Goal: Download file/media

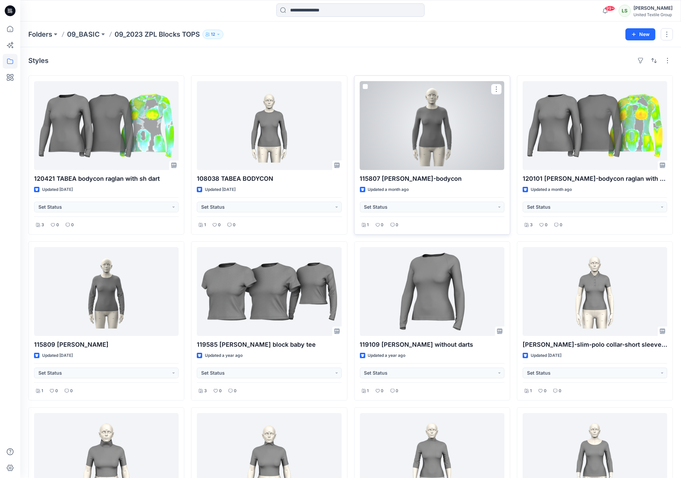
click at [445, 128] on div at bounding box center [432, 125] width 144 height 89
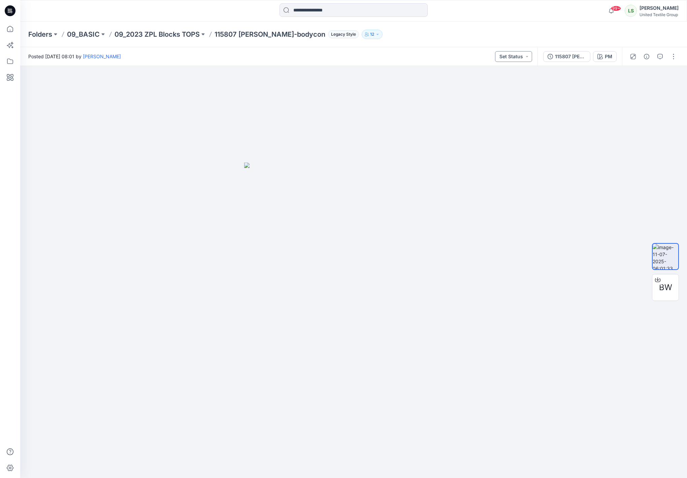
click at [510, 58] on button "Set Status" at bounding box center [513, 56] width 37 height 11
click at [568, 55] on div "115807 TARA-bodycon rev" at bounding box center [570, 56] width 31 height 7
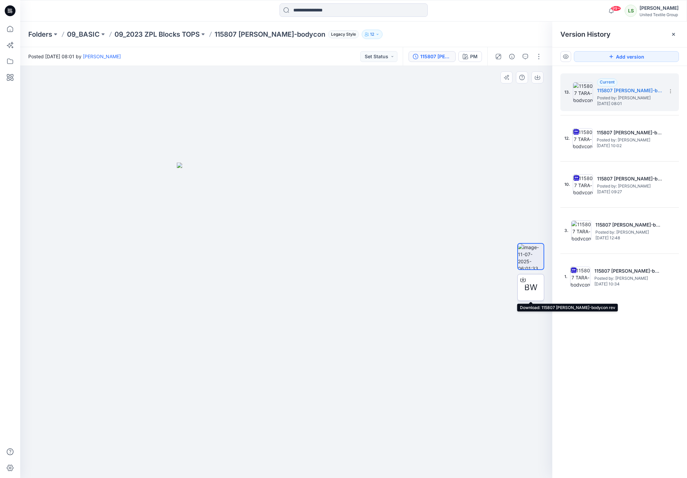
click at [523, 281] on icon at bounding box center [522, 279] width 5 height 5
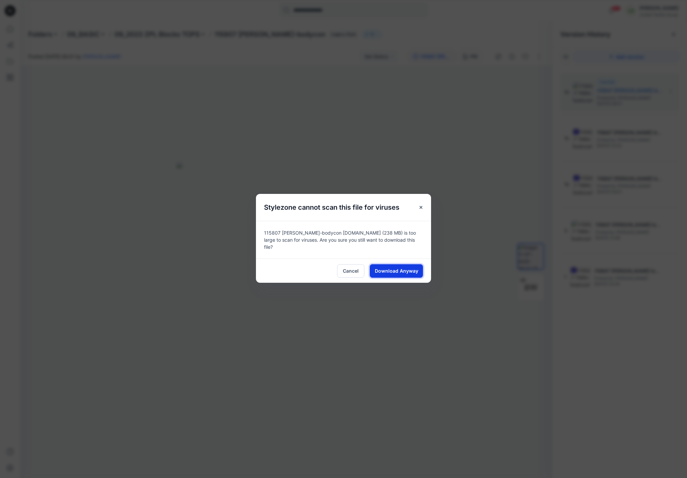
click at [385, 269] on span "Download Anyway" at bounding box center [396, 270] width 43 height 7
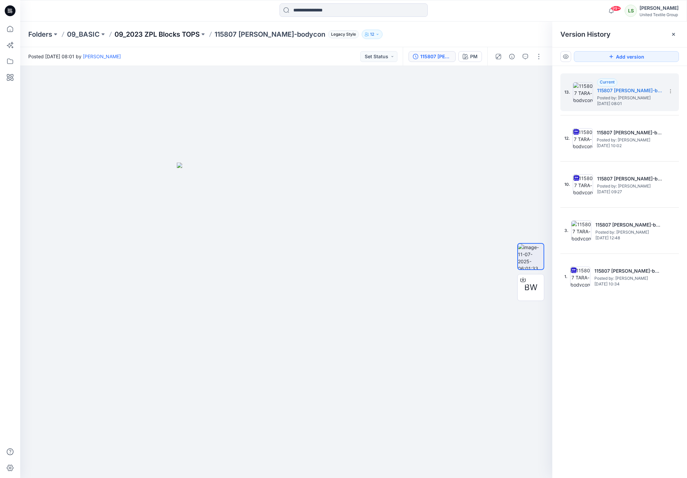
click at [182, 37] on p "09_2023 ZPL Blocks TOPS" at bounding box center [157, 34] width 85 height 9
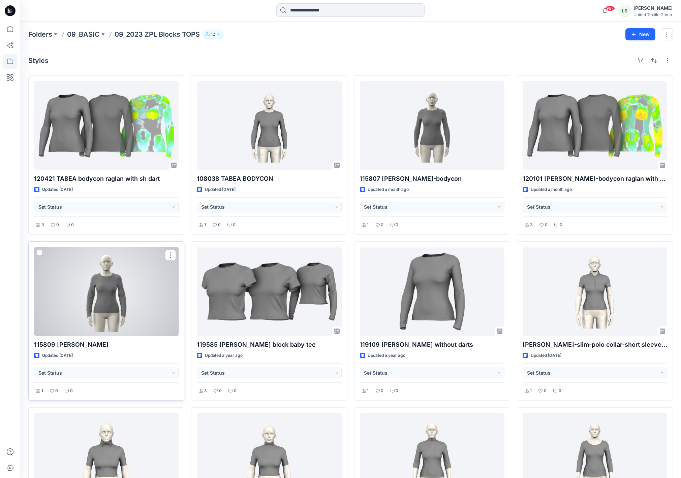
click at [136, 314] on div at bounding box center [106, 291] width 144 height 89
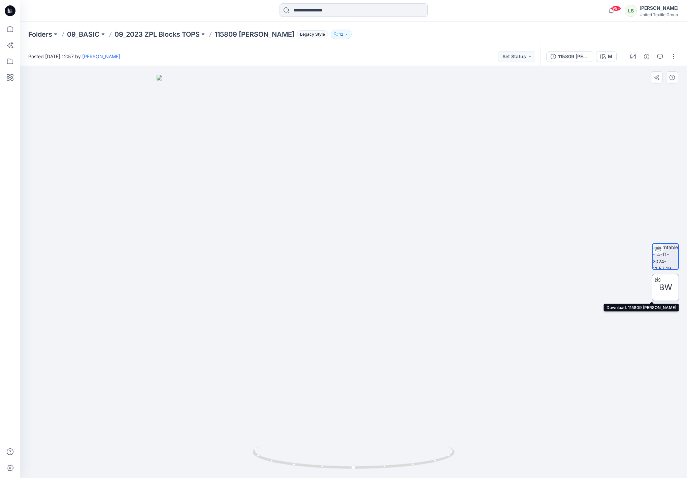
click at [658, 278] on icon at bounding box center [657, 279] width 3 height 3
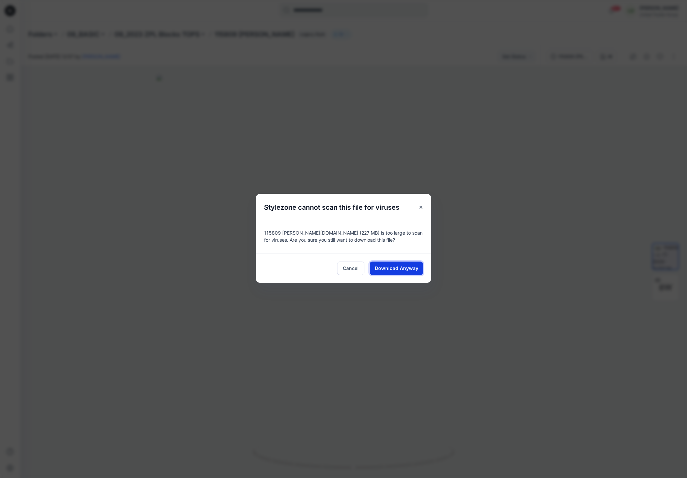
click at [383, 271] on span "Download Anyway" at bounding box center [396, 268] width 43 height 7
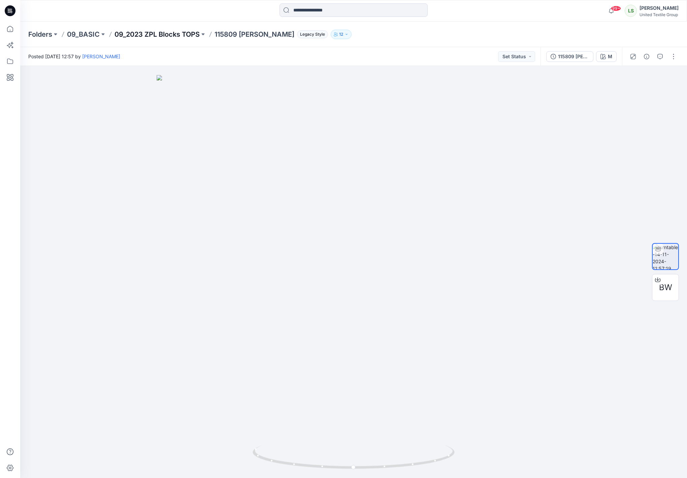
click at [142, 34] on p "09_2023 ZPL Blocks TOPS" at bounding box center [157, 34] width 85 height 9
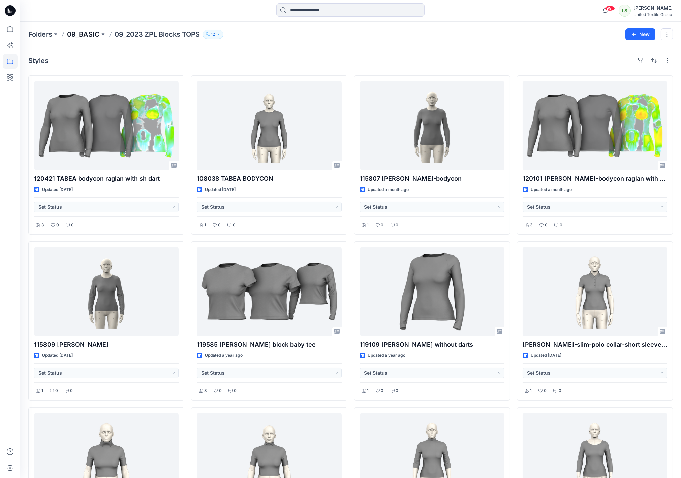
click at [85, 35] on p "09_BASIC" at bounding box center [83, 34] width 33 height 9
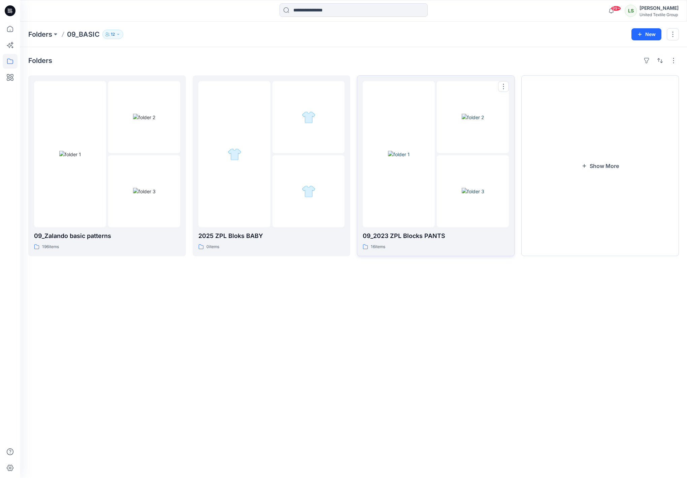
click at [399, 193] on div at bounding box center [399, 154] width 72 height 146
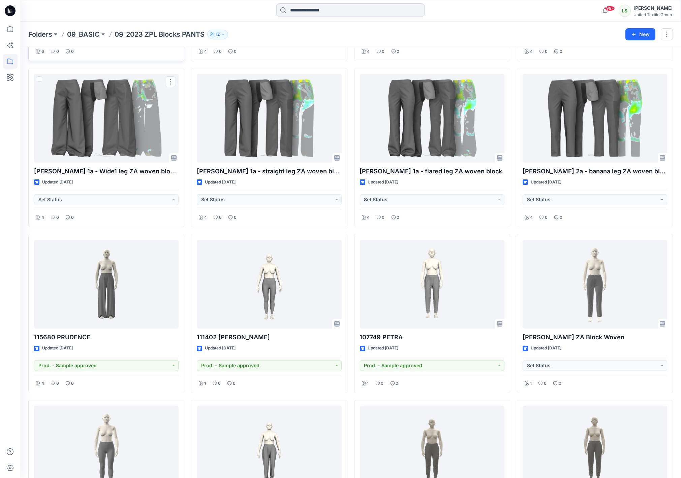
scroll to position [39, 0]
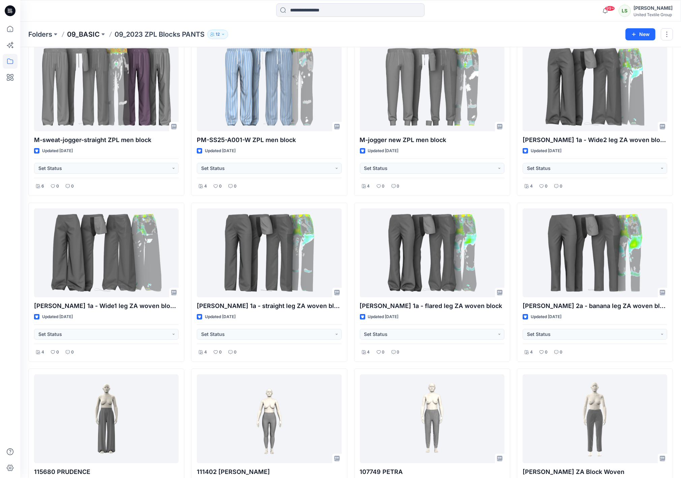
click at [95, 35] on p "09_BASIC" at bounding box center [83, 34] width 33 height 9
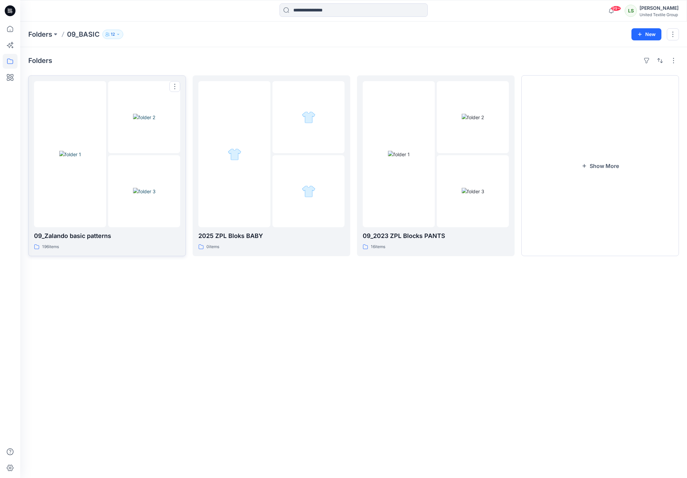
click at [81, 151] on img at bounding box center [70, 154] width 22 height 7
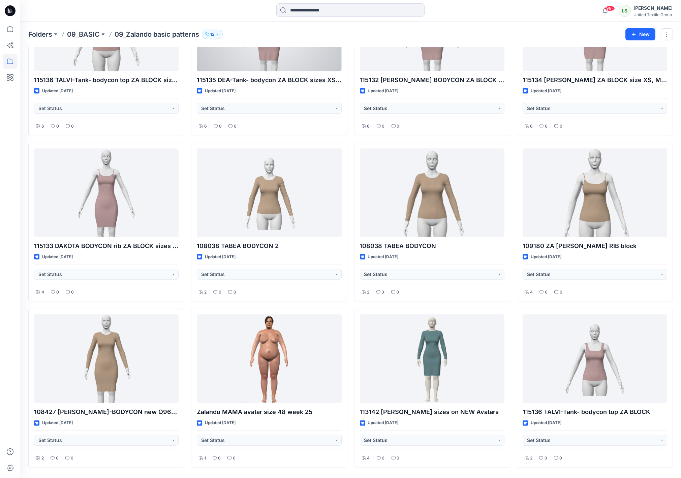
scroll to position [1118, 0]
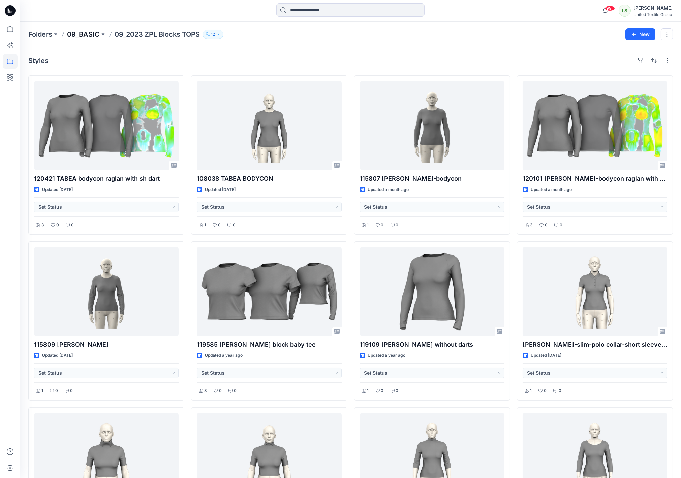
click at [98, 35] on p "09_BASIC" at bounding box center [83, 34] width 33 height 9
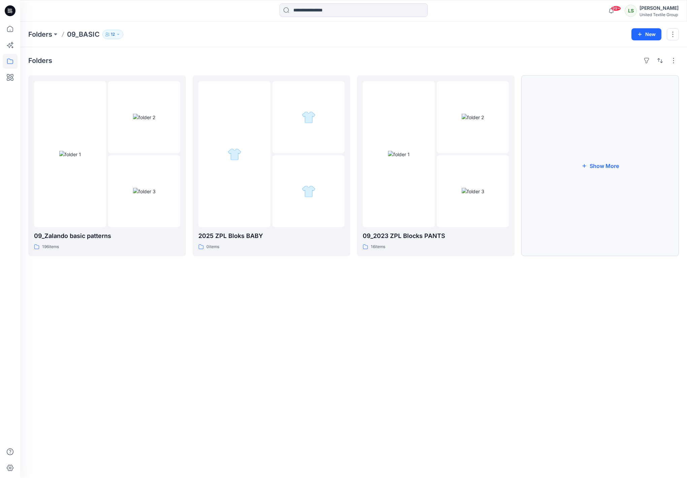
click at [600, 166] on button "Show More" at bounding box center [600, 165] width 158 height 181
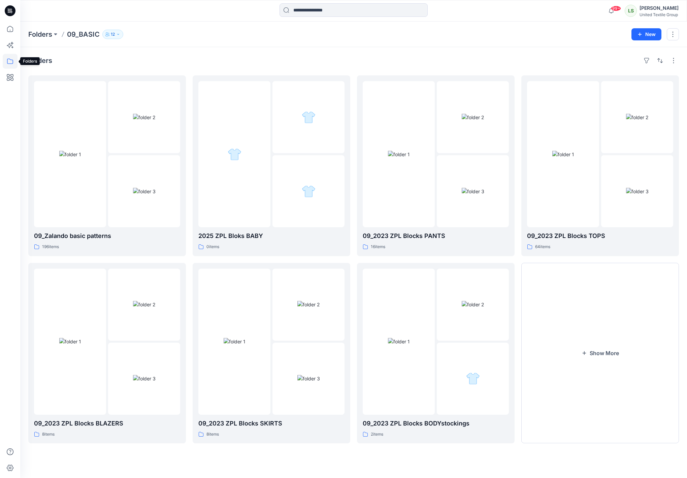
click at [10, 60] on icon at bounding box center [10, 61] width 15 height 15
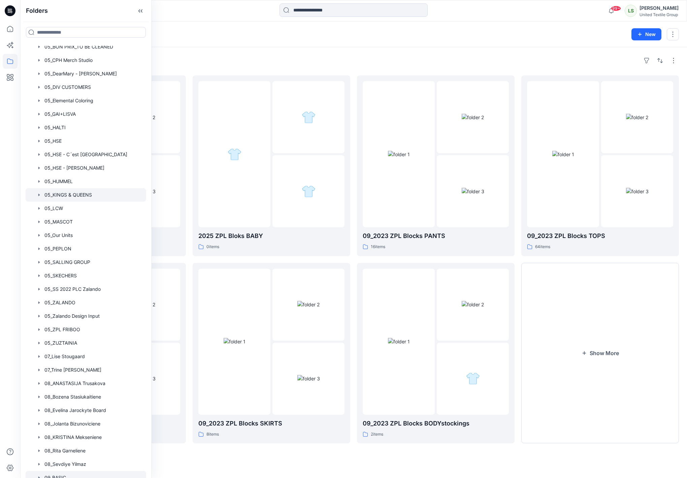
scroll to position [375, 0]
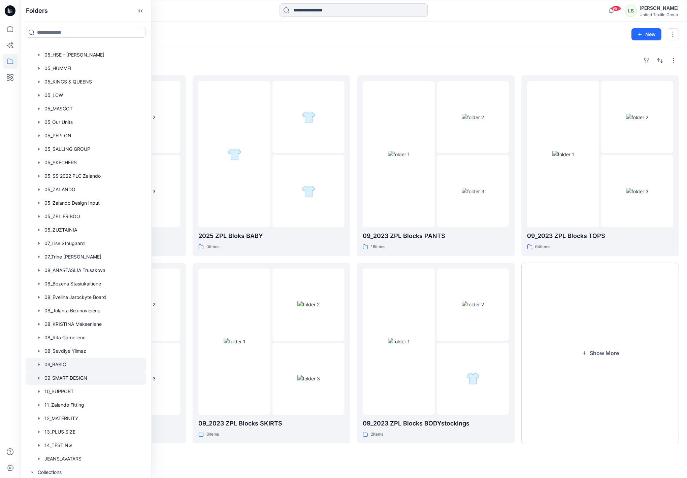
click at [66, 376] on div at bounding box center [86, 377] width 121 height 13
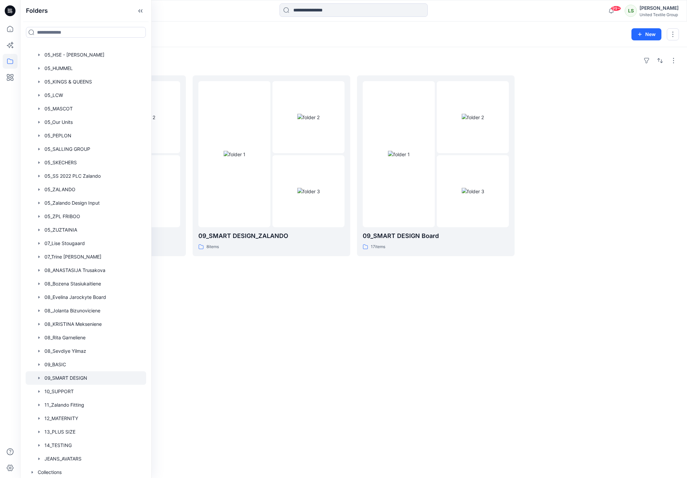
click at [336, 332] on div "Folders 09_SMART DESIGN_BON PRIX 2 items 09_SMART DESIGN_ZALANDO 8 items 09_SMA…" at bounding box center [353, 262] width 667 height 431
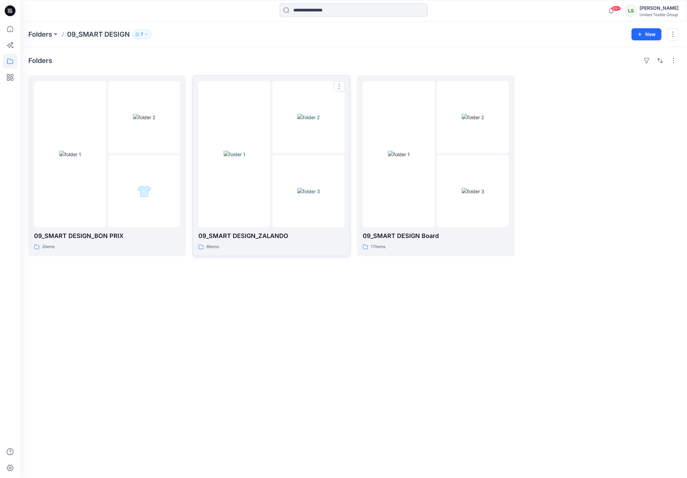
click at [233, 191] on div at bounding box center [234, 154] width 72 height 146
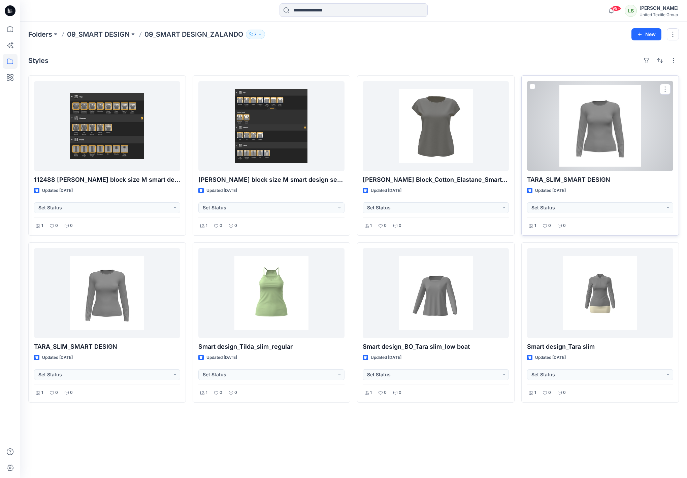
click at [575, 155] on div at bounding box center [600, 126] width 146 height 90
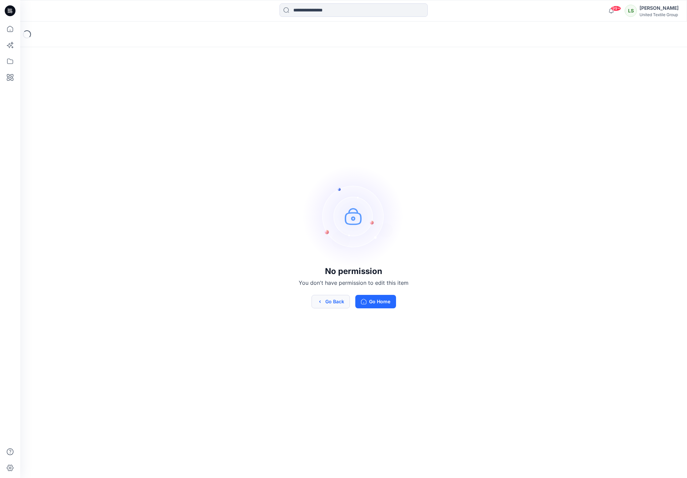
click at [339, 301] on button "Go Back" at bounding box center [331, 301] width 38 height 13
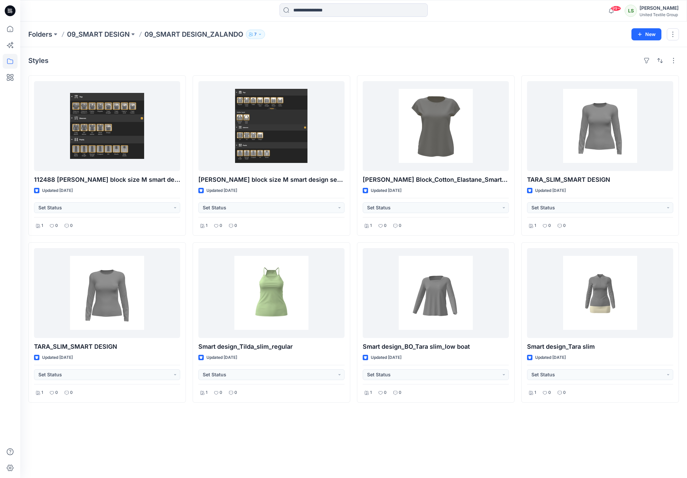
click at [261, 36] on icon "button" at bounding box center [260, 34] width 4 height 4
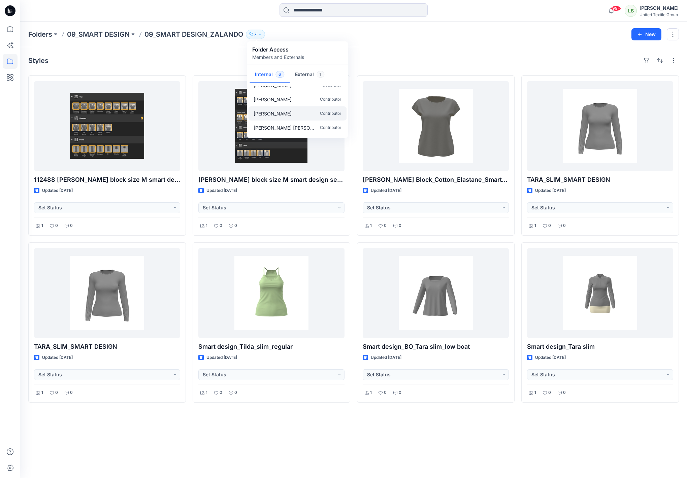
scroll to position [34, 0]
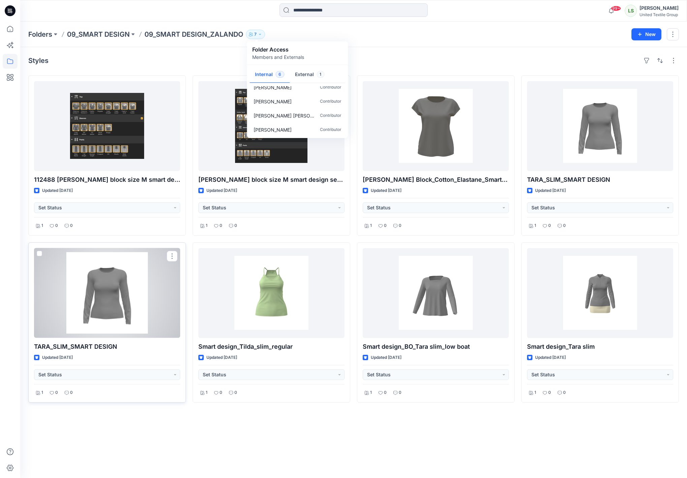
click at [96, 287] on div at bounding box center [107, 293] width 146 height 90
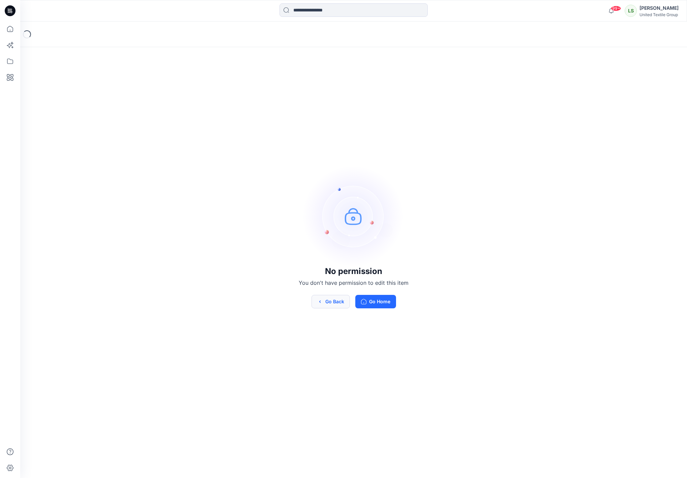
click at [329, 303] on button "Go Back" at bounding box center [331, 301] width 38 height 13
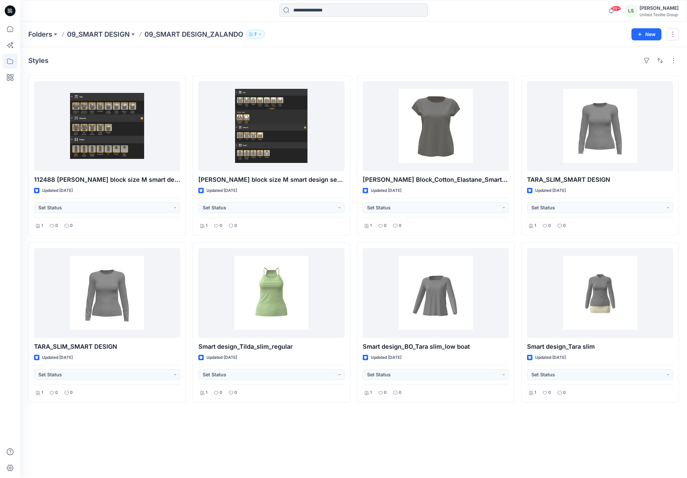
click at [455, 60] on div "Styles" at bounding box center [353, 60] width 651 height 11
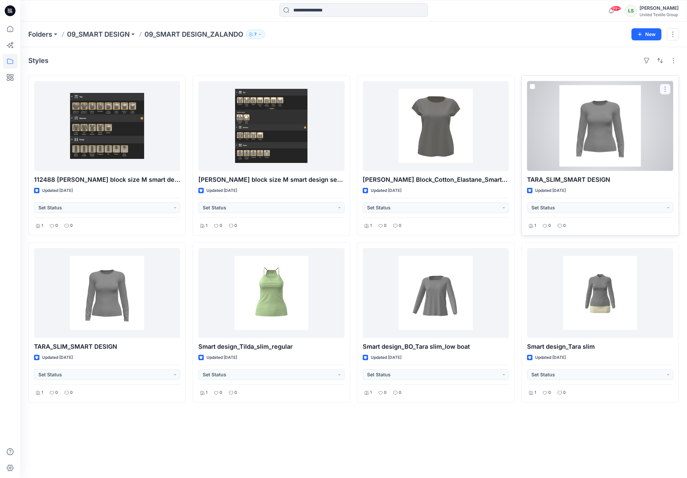
click at [669, 88] on button "button" at bounding box center [665, 89] width 11 height 11
click at [615, 130] on div at bounding box center [600, 126] width 146 height 90
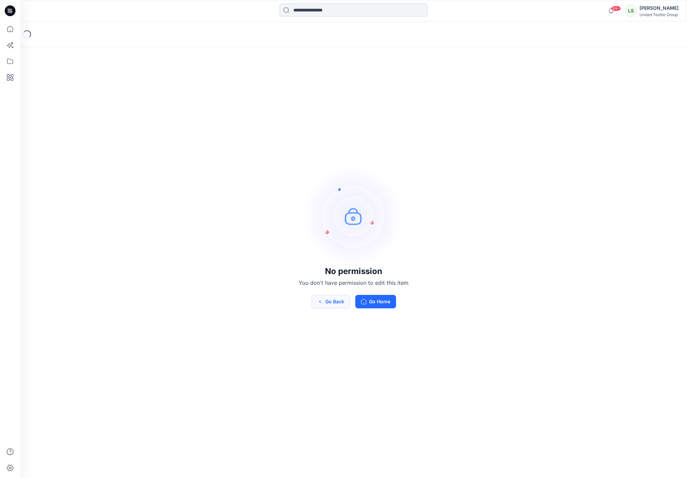
click at [325, 306] on button "Go Back" at bounding box center [331, 301] width 38 height 13
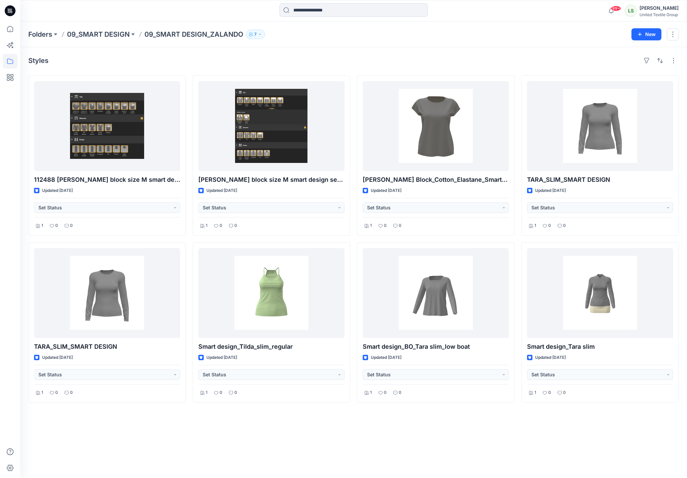
click at [261, 32] on icon "button" at bounding box center [260, 34] width 4 height 4
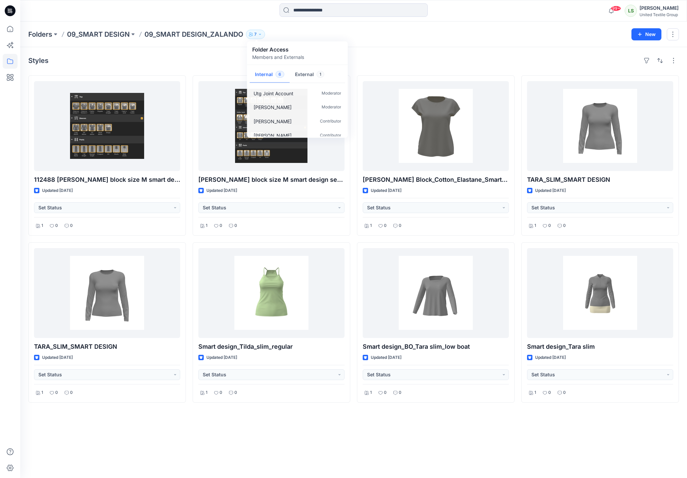
click at [387, 65] on div "Styles" at bounding box center [353, 60] width 651 height 11
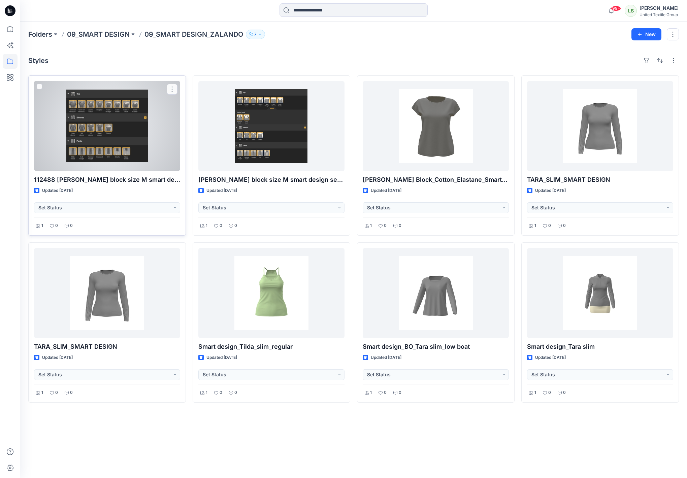
click at [127, 99] on div at bounding box center [107, 126] width 146 height 90
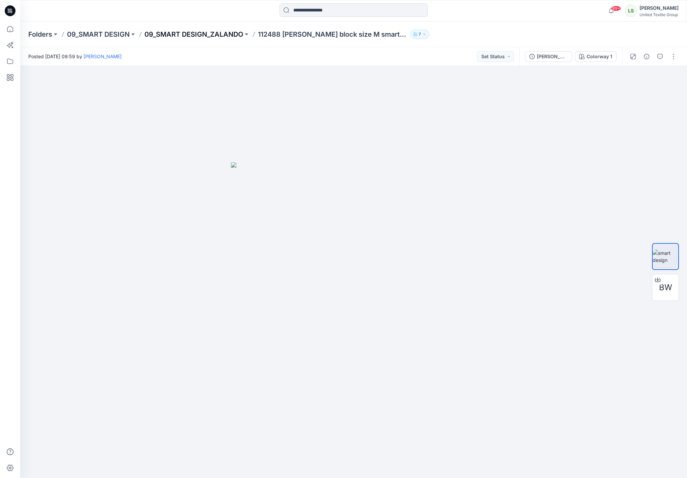
click at [223, 37] on p "09_SMART DESIGN_ZALANDO" at bounding box center [193, 34] width 99 height 9
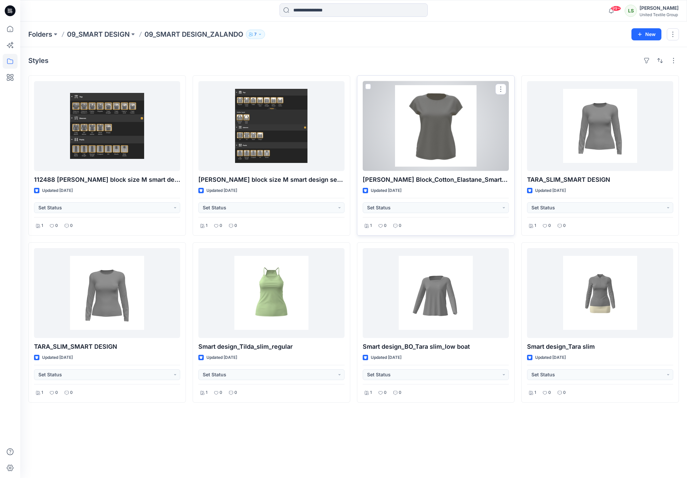
click at [425, 153] on div at bounding box center [436, 126] width 146 height 90
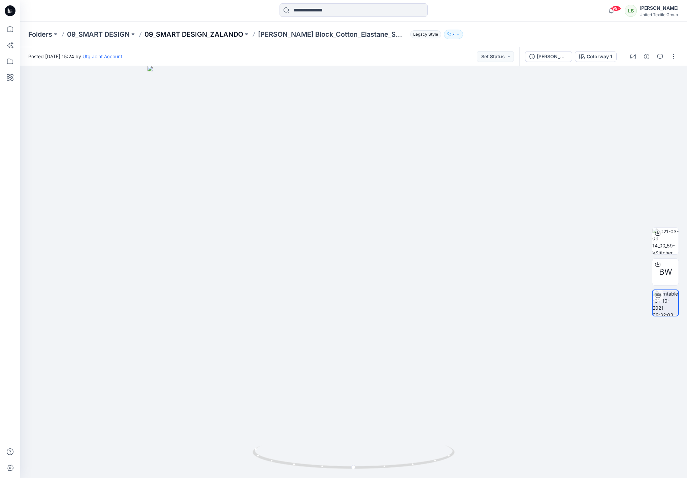
click at [234, 34] on p "09_SMART DESIGN_ZALANDO" at bounding box center [193, 34] width 99 height 9
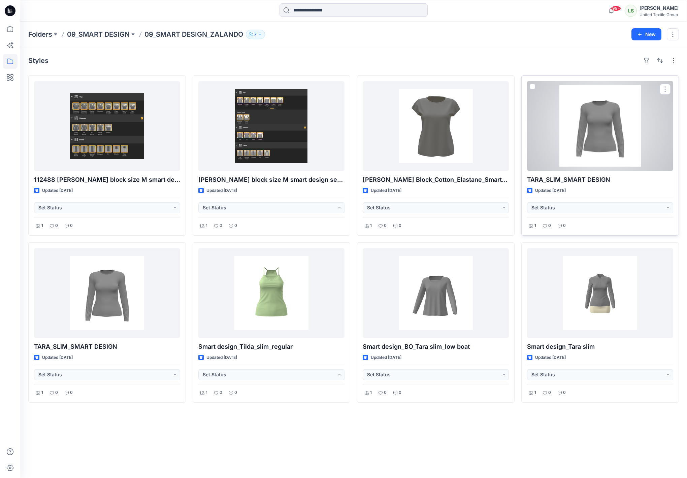
click at [579, 143] on div at bounding box center [600, 126] width 146 height 90
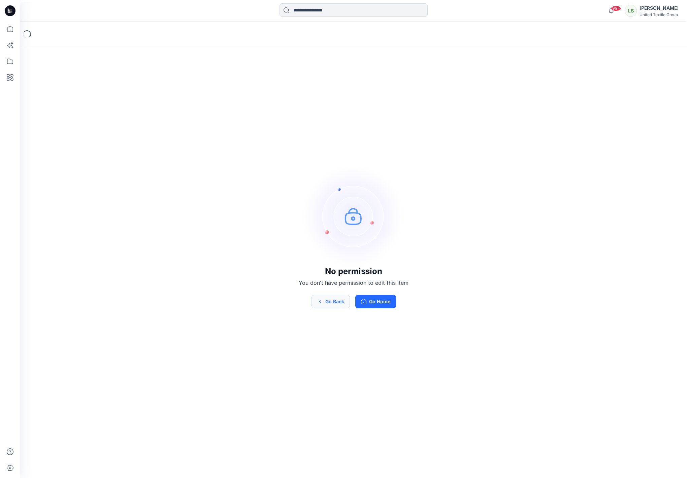
click at [332, 302] on button "Go Back" at bounding box center [331, 301] width 38 height 13
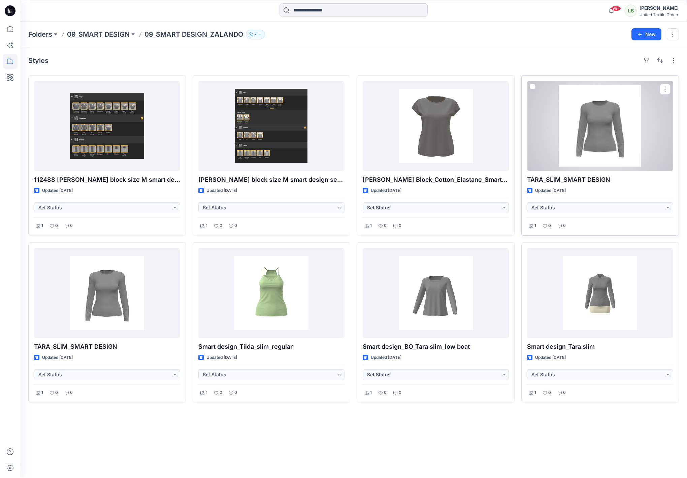
click at [586, 139] on div at bounding box center [600, 126] width 146 height 90
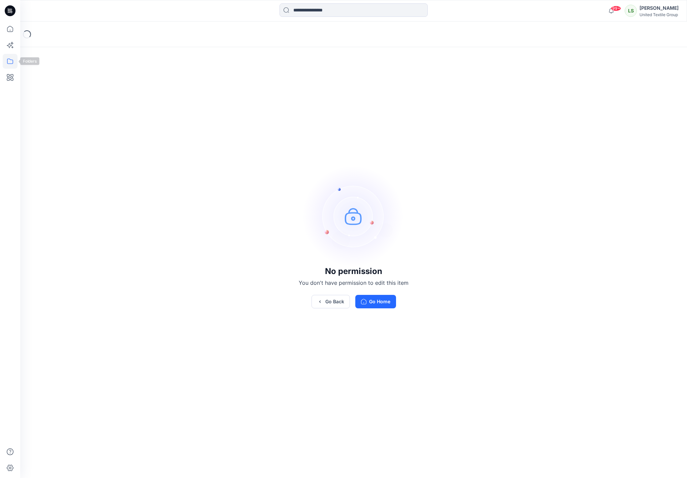
click at [6, 61] on icon at bounding box center [10, 61] width 15 height 15
click at [33, 50] on icon "button" at bounding box center [32, 52] width 5 height 5
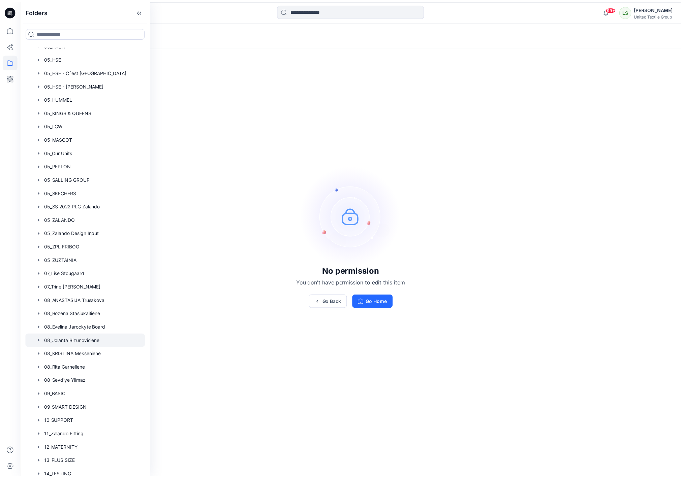
scroll to position [375, 0]
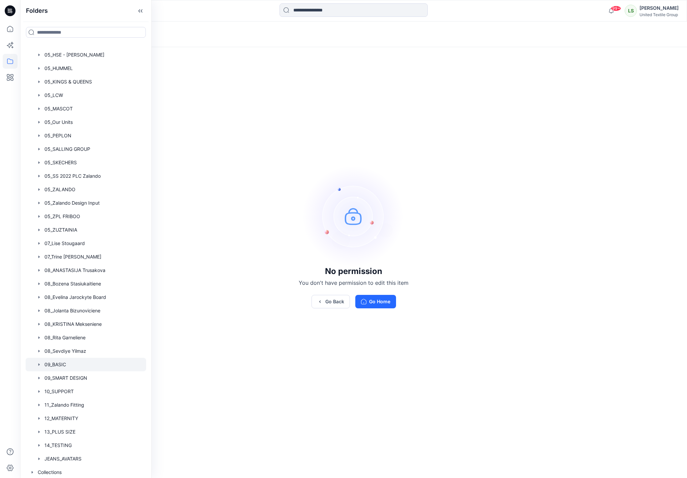
click at [62, 362] on div at bounding box center [86, 364] width 121 height 13
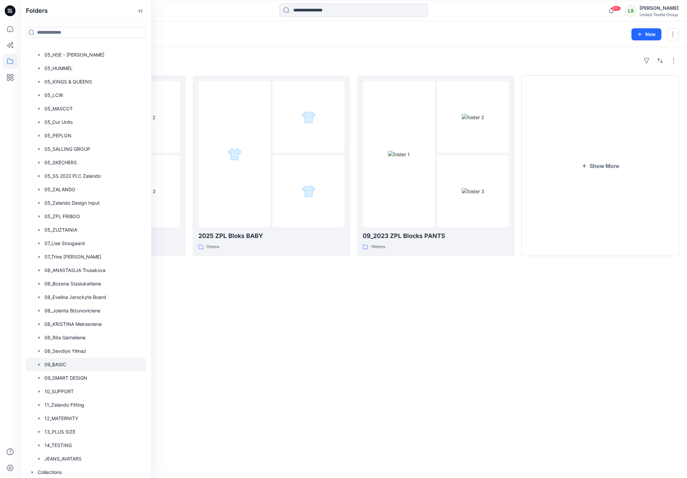
click at [246, 284] on div "Folders 09_Zalando basic patterns 196 items 2025 ZPL Bloks BABY [DEMOGRAPHIC_DA…" at bounding box center [353, 262] width 667 height 431
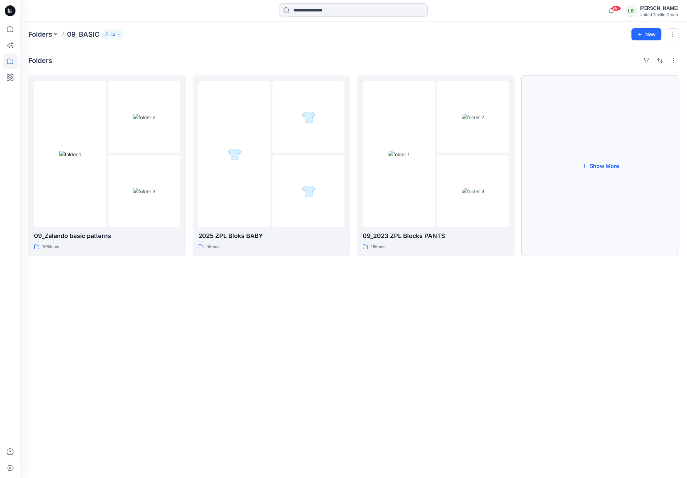
click at [608, 176] on button "Show More" at bounding box center [600, 165] width 158 height 181
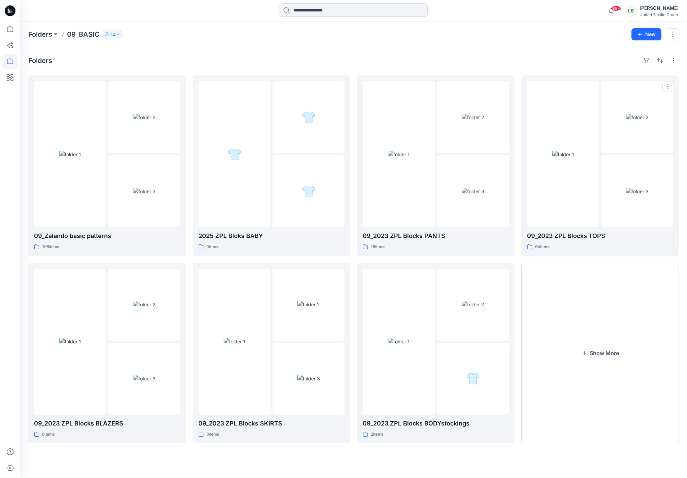
click at [626, 188] on img at bounding box center [637, 191] width 23 height 7
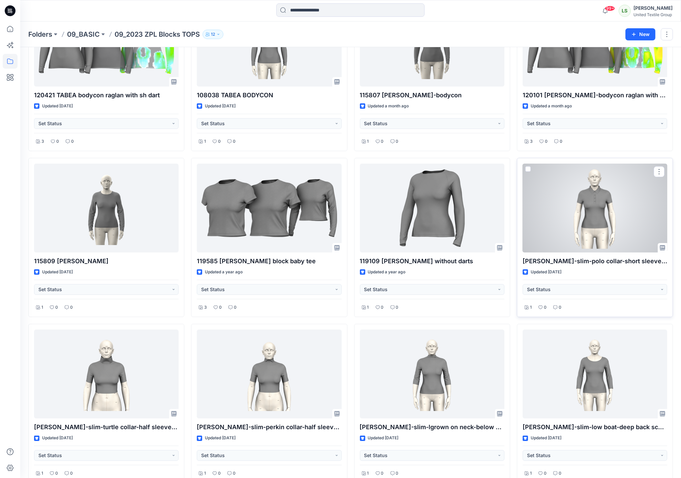
scroll to position [46, 0]
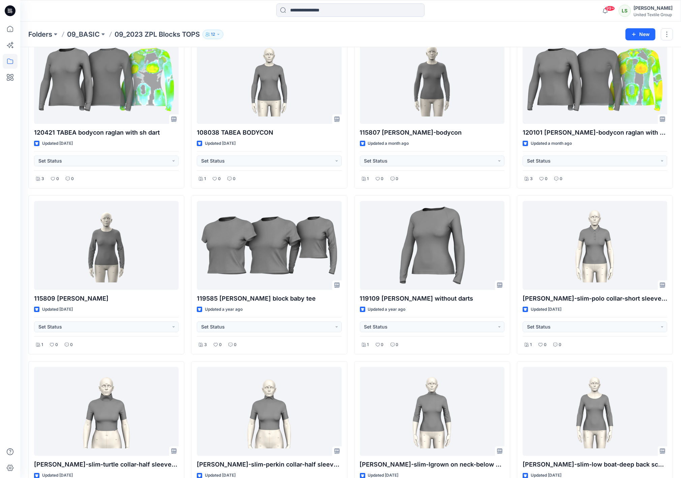
click at [511, 24] on div "Folders 09_BASIC 09_2023 ZPL Blocks TOPS 12 New" at bounding box center [350, 35] width 660 height 26
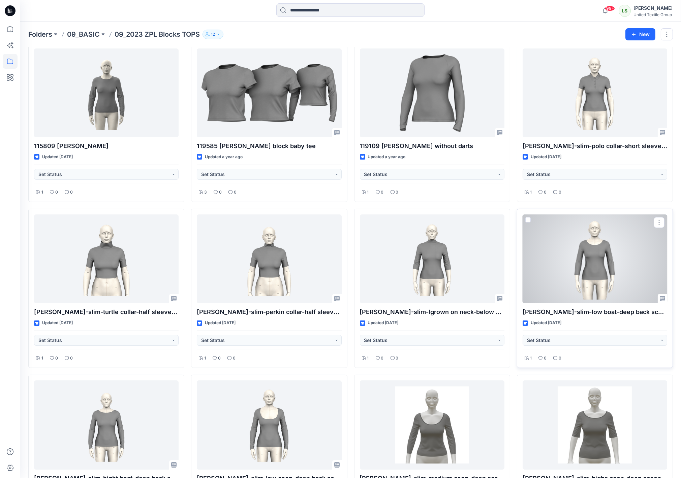
scroll to position [211, 0]
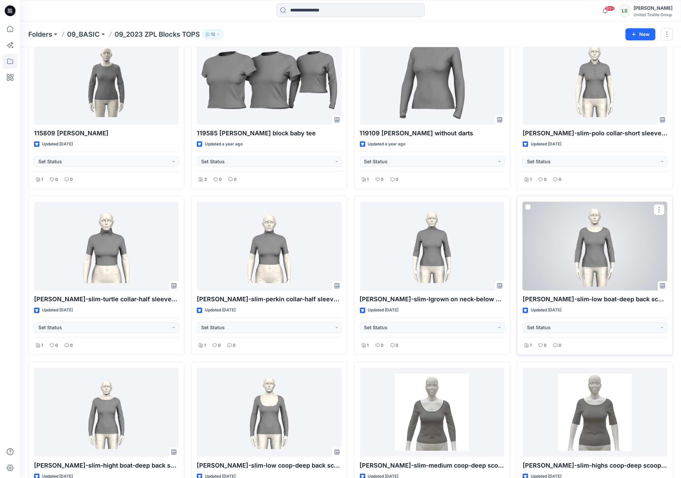
click at [593, 259] on div at bounding box center [594, 246] width 144 height 89
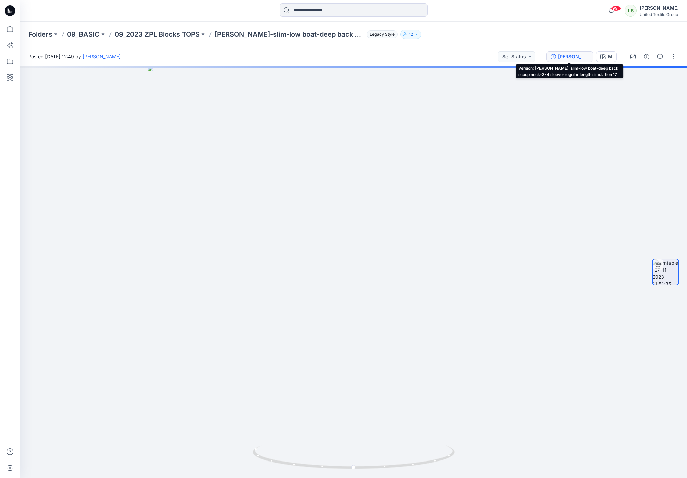
click at [561, 57] on div "[PERSON_NAME]-slim-low boat-deep back scoop neck-3-4 sleeve-regular length simu…" at bounding box center [573, 56] width 31 height 7
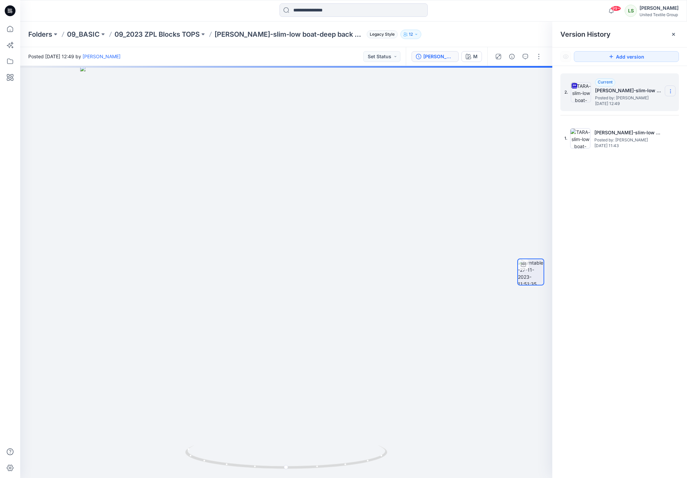
click at [672, 94] on icon at bounding box center [670, 91] width 5 height 5
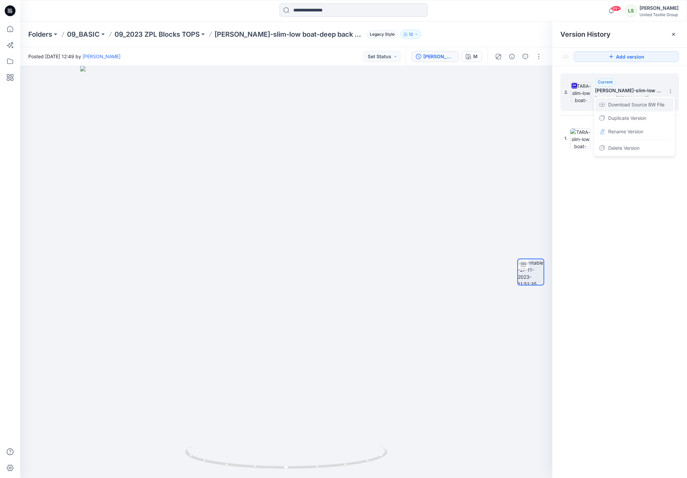
click at [648, 107] on span "Download Source BW File" at bounding box center [636, 105] width 56 height 8
